Goal: Task Accomplishment & Management: Manage account settings

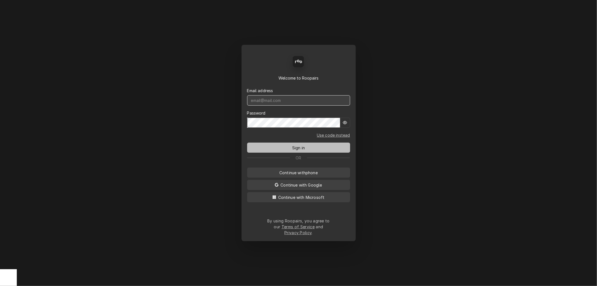
type input "[PERSON_NAME][EMAIL_ADDRESS][DOMAIN_NAME]"
click at [295, 150] on span "Sign in" at bounding box center [298, 148] width 15 height 6
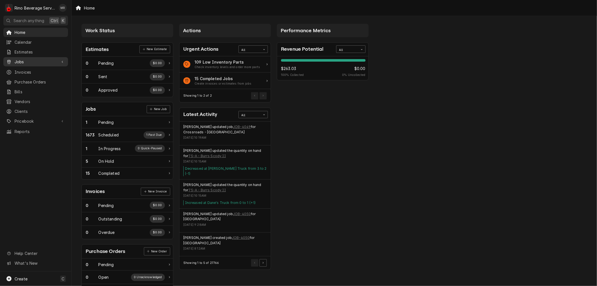
click at [27, 60] on span "Jobs" at bounding box center [36, 62] width 42 height 6
click at [22, 70] on span "Jobs" at bounding box center [40, 72] width 51 height 6
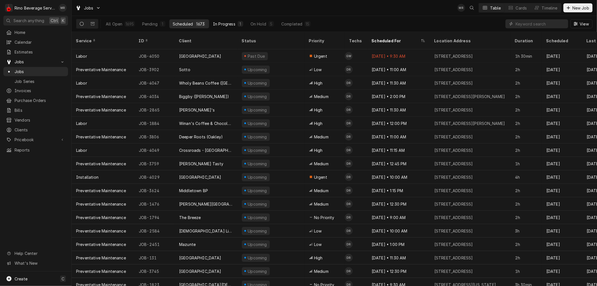
click at [221, 25] on div "In Progress" at bounding box center [224, 24] width 22 height 6
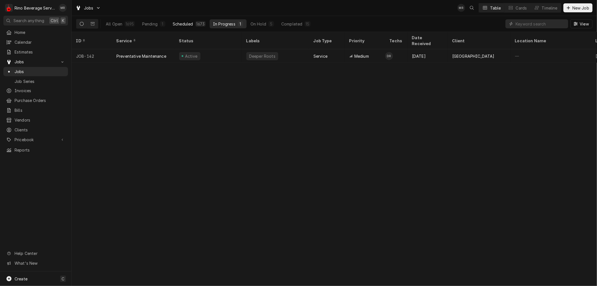
click at [191, 23] on div "Scheduled" at bounding box center [183, 24] width 20 height 6
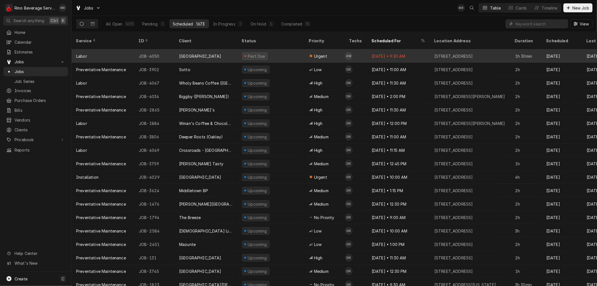
click at [211, 49] on div "[GEOGRAPHIC_DATA]" at bounding box center [206, 55] width 63 height 13
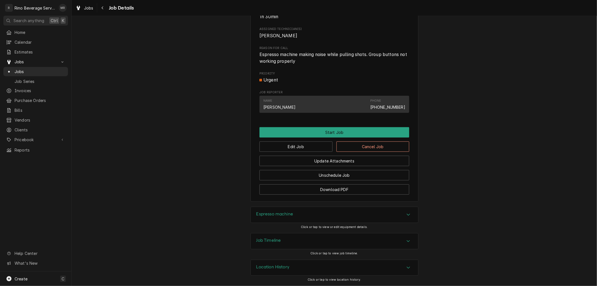
scroll to position [225, 0]
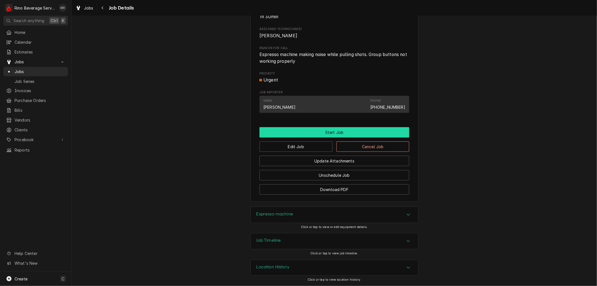
click at [325, 134] on button "Start Job" at bounding box center [335, 132] width 150 height 10
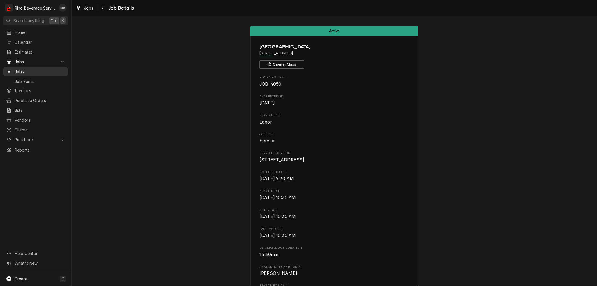
click at [37, 71] on span "Jobs" at bounding box center [40, 72] width 51 height 6
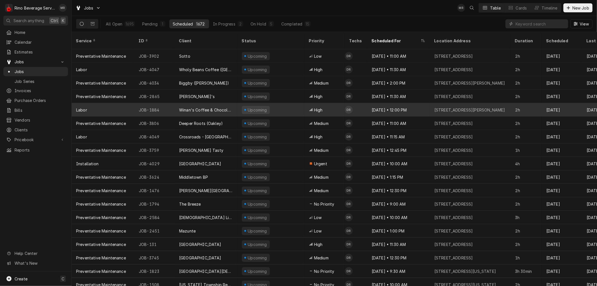
click at [230, 107] on div "Winan's Coffee & Chocolate ([PERSON_NAME])" at bounding box center [206, 110] width 54 height 6
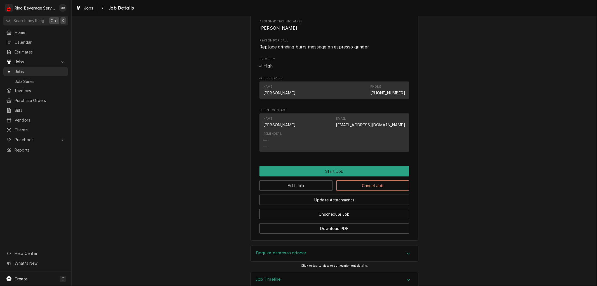
scroll to position [272, 0]
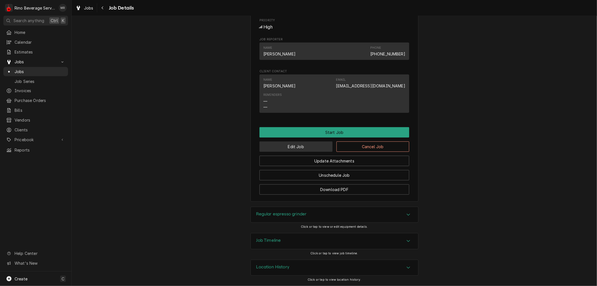
click at [282, 146] on button "Edit Job" at bounding box center [296, 146] width 73 height 10
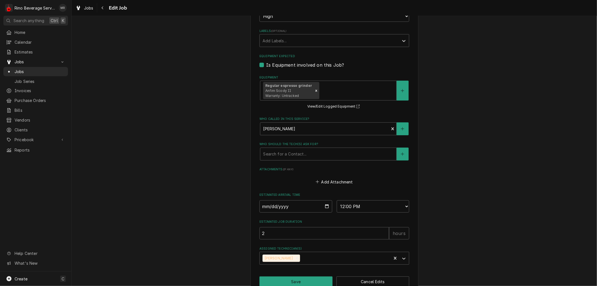
scroll to position [323, 0]
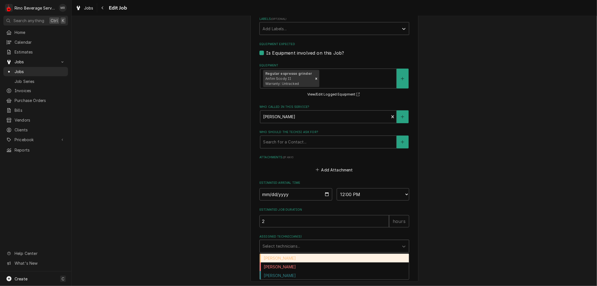
click at [337, 245] on div "Assigned Technician(s)" at bounding box center [330, 246] width 134 height 10
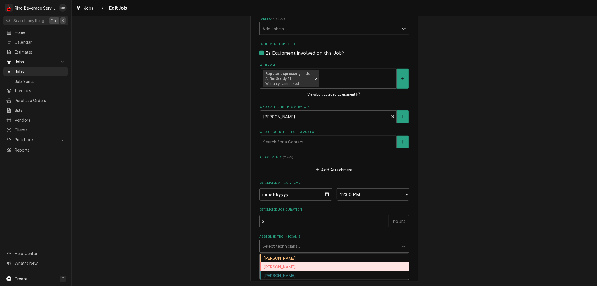
click at [308, 267] on div "[PERSON_NAME]" at bounding box center [334, 266] width 149 height 9
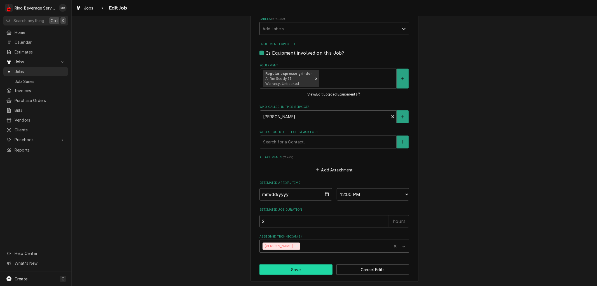
click at [295, 268] on button "Save" at bounding box center [296, 269] width 73 height 10
type textarea "x"
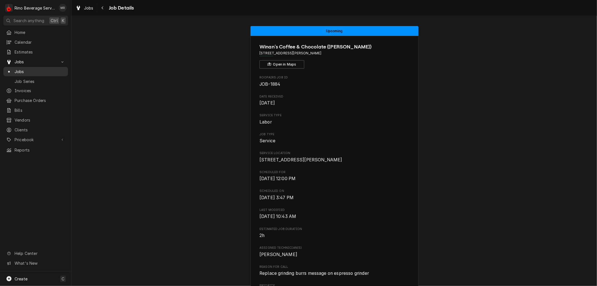
click at [29, 69] on span "Jobs" at bounding box center [40, 72] width 51 height 6
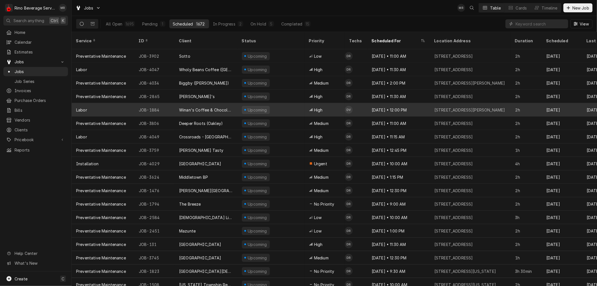
click at [235, 104] on div "Winan's Coffee & Chocolate (Miller Lane)" at bounding box center [206, 109] width 63 height 13
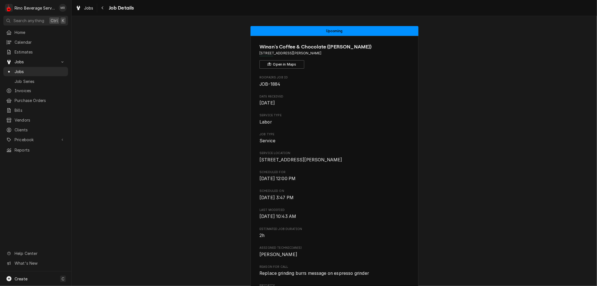
scroll to position [272, 0]
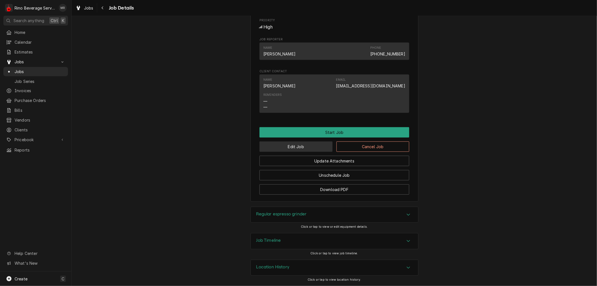
click at [292, 144] on button "Edit Job" at bounding box center [296, 146] width 73 height 10
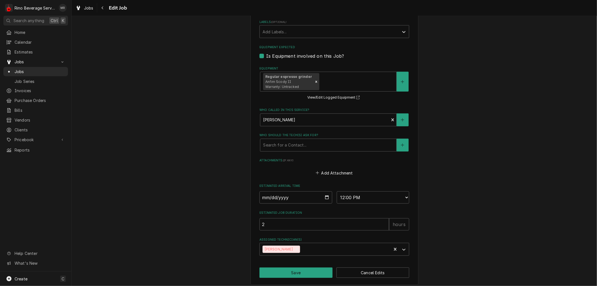
scroll to position [323, 0]
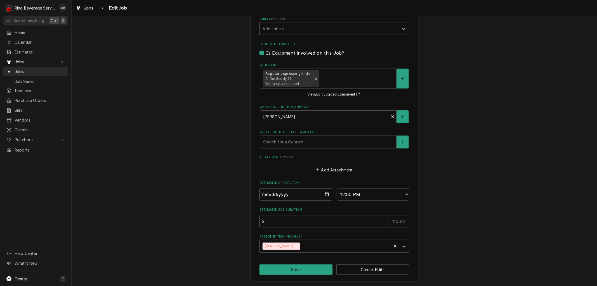
click at [325, 191] on input "2025-09-16" at bounding box center [296, 194] width 73 height 12
type textarea "x"
type input "2025-09-15"
type textarea "x"
click at [395, 194] on select "AM / PM 6:00 AM 6:15 AM 6:30 AM 6:45 AM 7:00 AM 7:15 AM 7:30 AM 7:45 AM 8:00 AM…" at bounding box center [373, 194] width 73 height 12
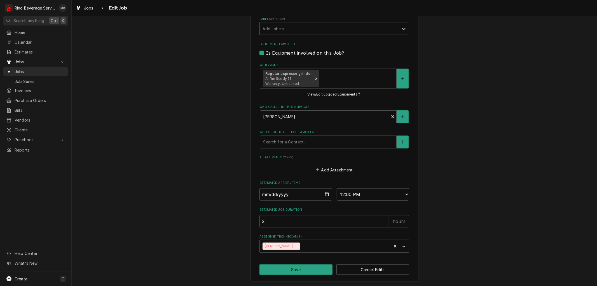
select select "11:30:00"
click at [337, 188] on select "AM / PM 6:00 AM 6:15 AM 6:30 AM 6:45 AM 7:00 AM 7:15 AM 7:30 AM 7:45 AM 8:00 AM…" at bounding box center [373, 194] width 73 height 12
click at [295, 266] on button "Save" at bounding box center [296, 269] width 73 height 10
type textarea "x"
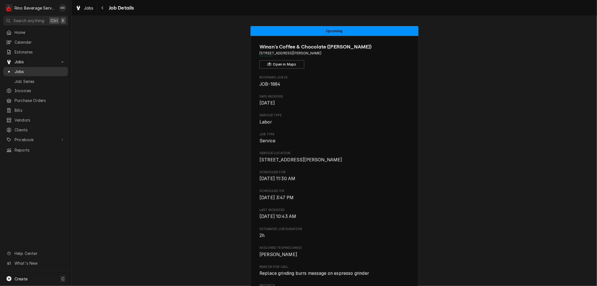
click at [49, 69] on span "Jobs" at bounding box center [40, 72] width 51 height 6
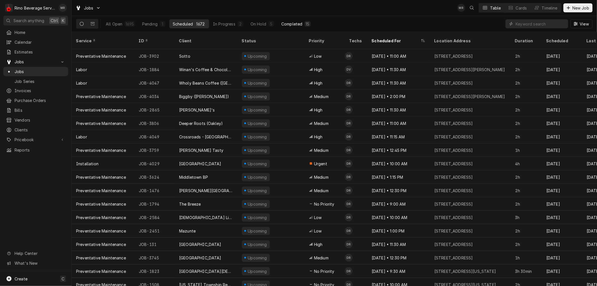
click at [296, 22] on div "Completed" at bounding box center [291, 24] width 21 height 6
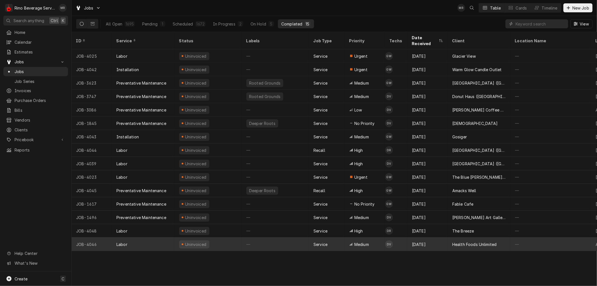
click at [284, 237] on div "—" at bounding box center [275, 243] width 67 height 13
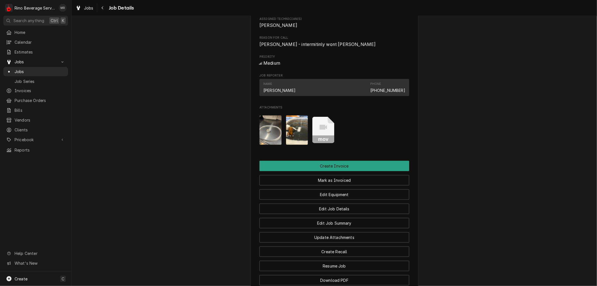
scroll to position [280, 0]
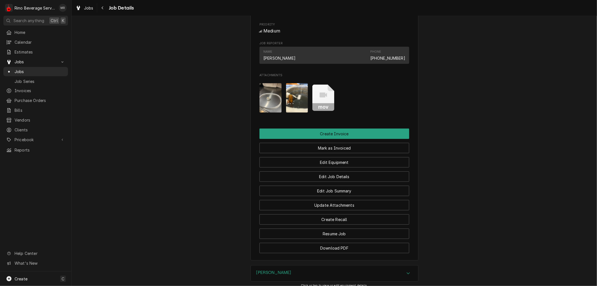
click at [265, 105] on img "Attachments" at bounding box center [271, 97] width 22 height 29
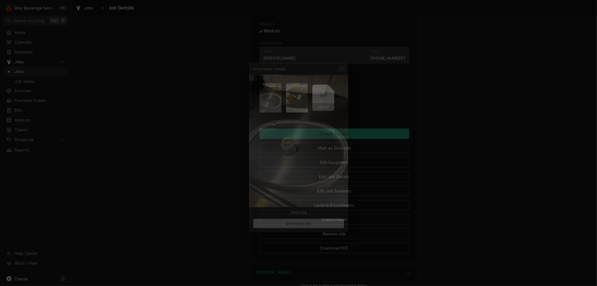
click at [344, 57] on icon "button" at bounding box center [345, 58] width 3 height 4
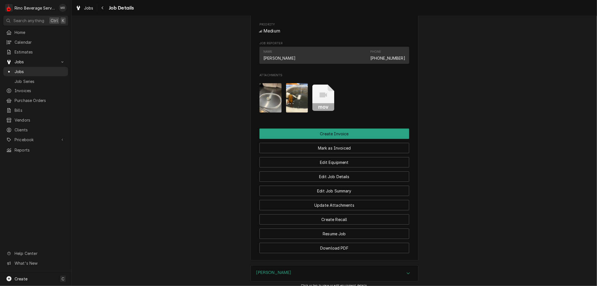
click at [293, 105] on img "Attachments" at bounding box center [297, 97] width 22 height 29
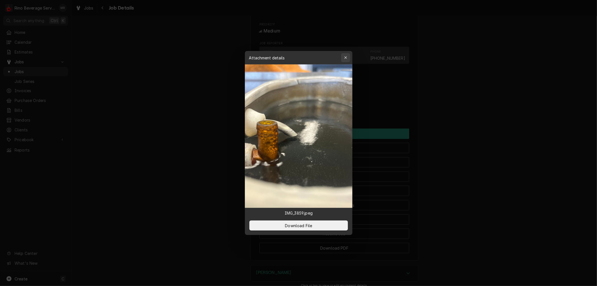
click at [345, 57] on icon "button" at bounding box center [345, 58] width 3 height 4
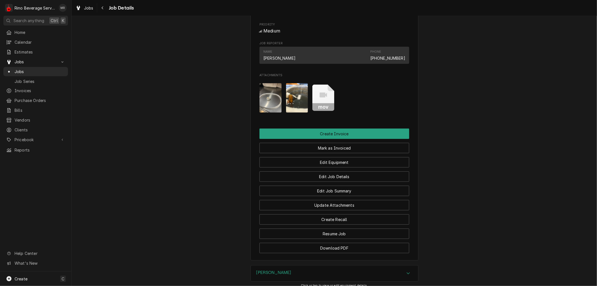
click at [324, 105] on icon "Attachments" at bounding box center [323, 98] width 22 height 27
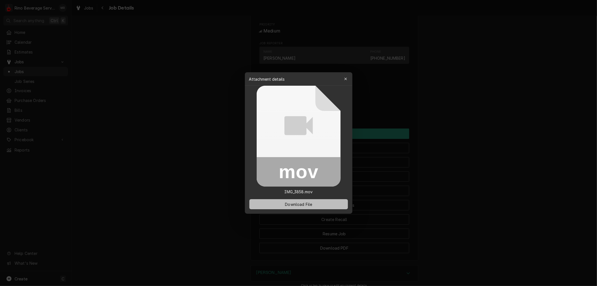
click at [306, 202] on span "Download File" at bounding box center [298, 204] width 29 height 6
